Goal: Book appointment/travel/reservation

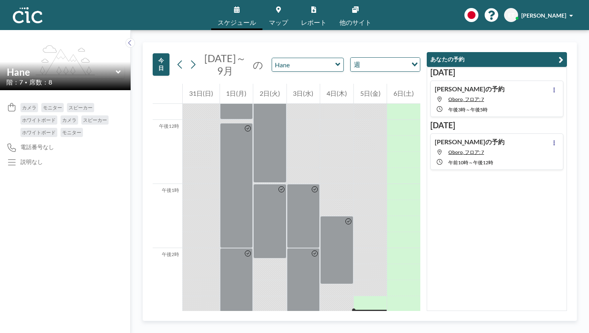
scroll to position [755, 0]
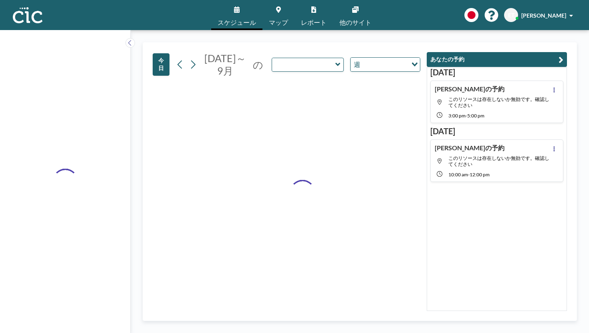
type input "Hane"
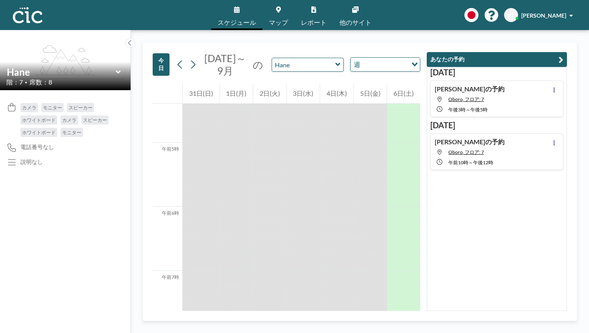
scroll to position [114, 0]
click at [335, 61] on icon at bounding box center [337, 65] width 5 height 8
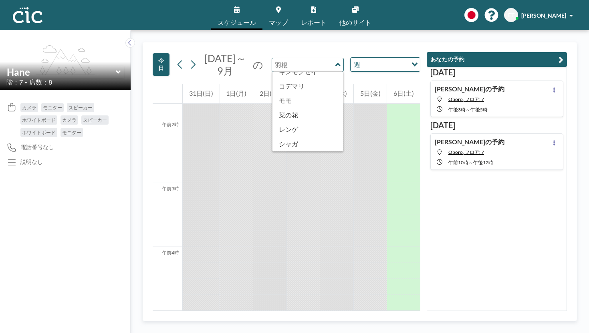
scroll to position [254, 0]
type input "Yuri"
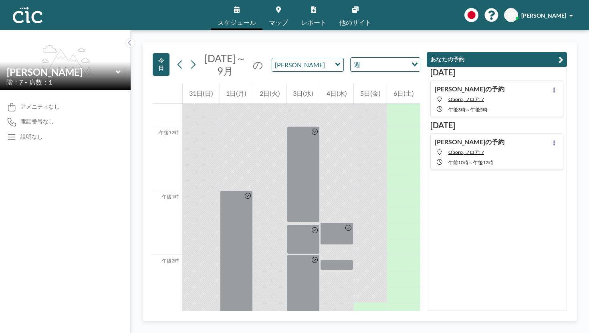
scroll to position [755, 0]
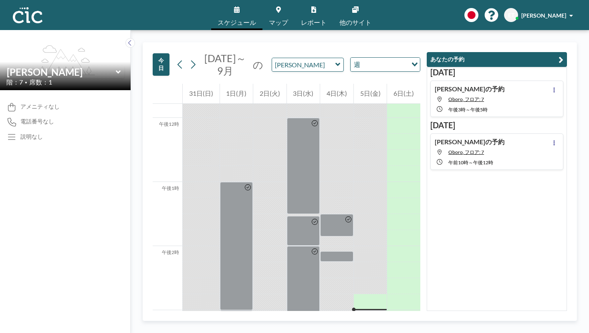
click at [335, 61] on icon at bounding box center [337, 65] width 5 height 8
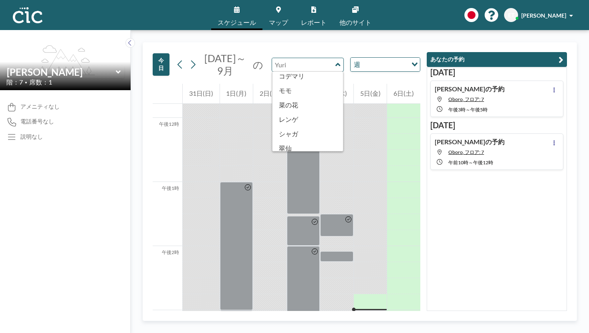
scroll to position [266, 0]
type input "Tsubaki"
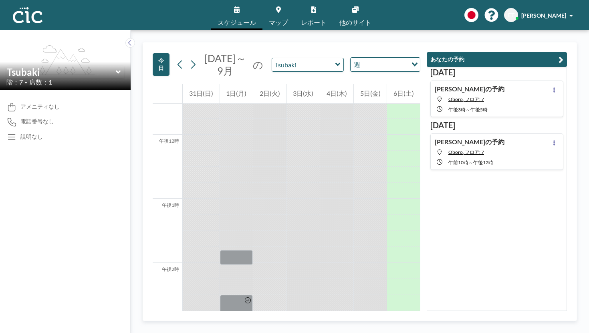
scroll to position [755, 0]
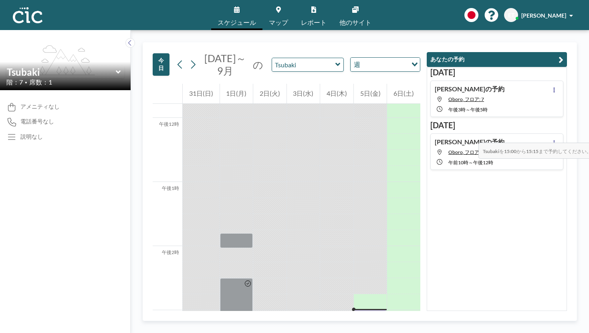
click at [381, 310] on div at bounding box center [370, 317] width 33 height 15
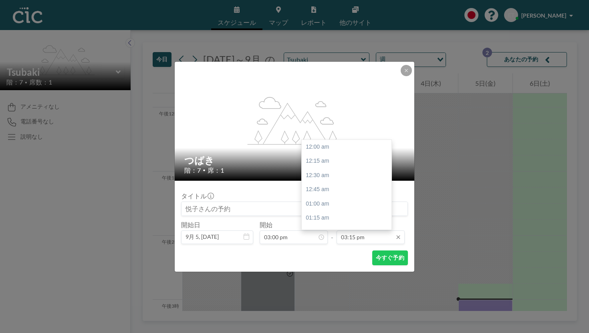
scroll to position [780, 0]
click at [361, 230] on input "03:15 pm" at bounding box center [371, 237] width 68 height 14
click at [319, 273] on div "午後4時" at bounding box center [347, 280] width 90 height 14
type input "04:00 pm"
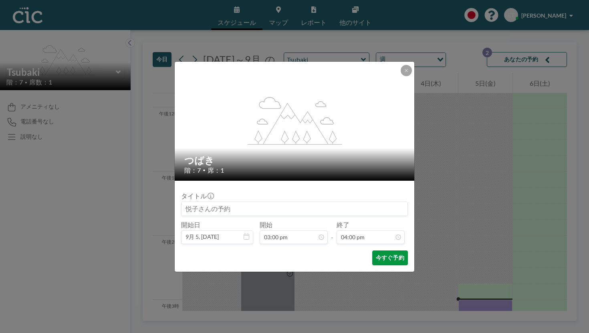
click at [376, 254] on font "今すぐ予約" at bounding box center [390, 257] width 28 height 7
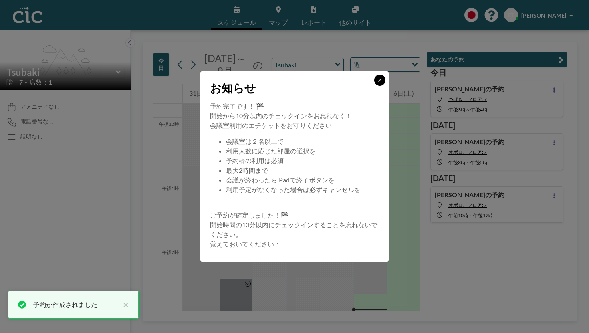
click at [374, 86] on button at bounding box center [379, 80] width 11 height 11
